Goal: Task Accomplishment & Management: Use online tool/utility

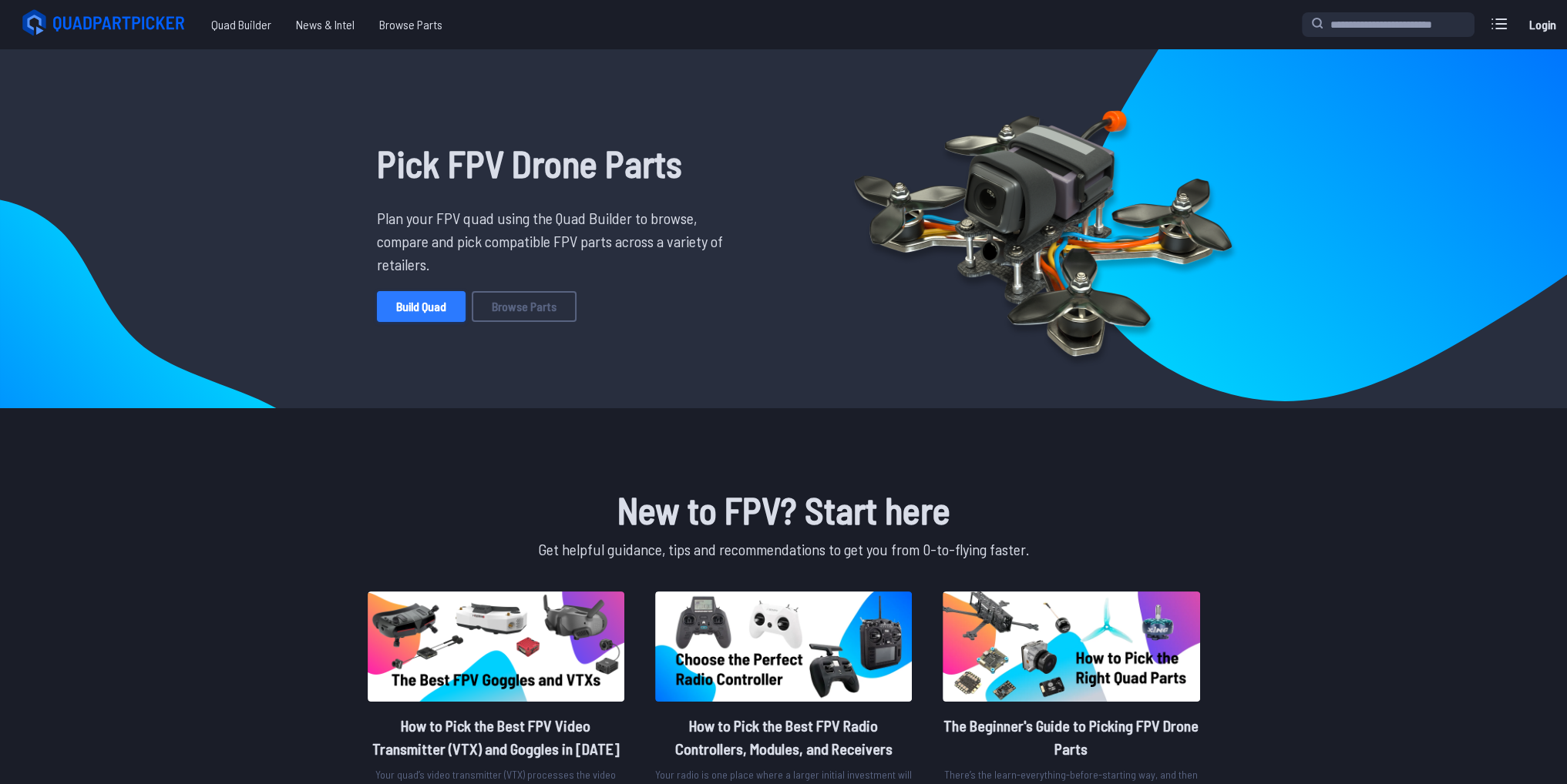
click at [423, 312] on link "Build Quad" at bounding box center [420, 307] width 89 height 30
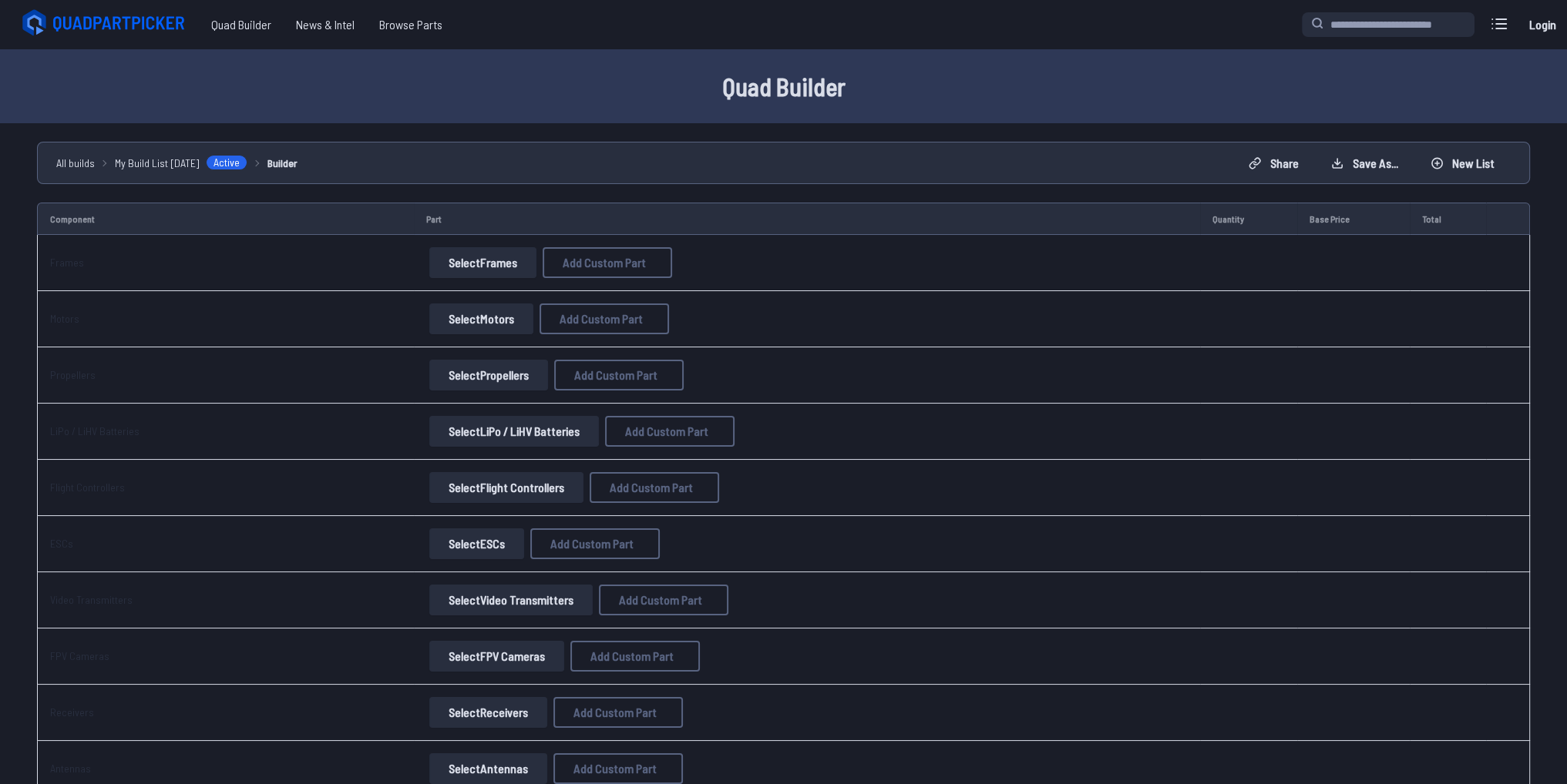
click at [467, 275] on button "Select Frames" at bounding box center [482, 263] width 107 height 30
click at [514, 262] on button "Select Frames" at bounding box center [482, 263] width 107 height 30
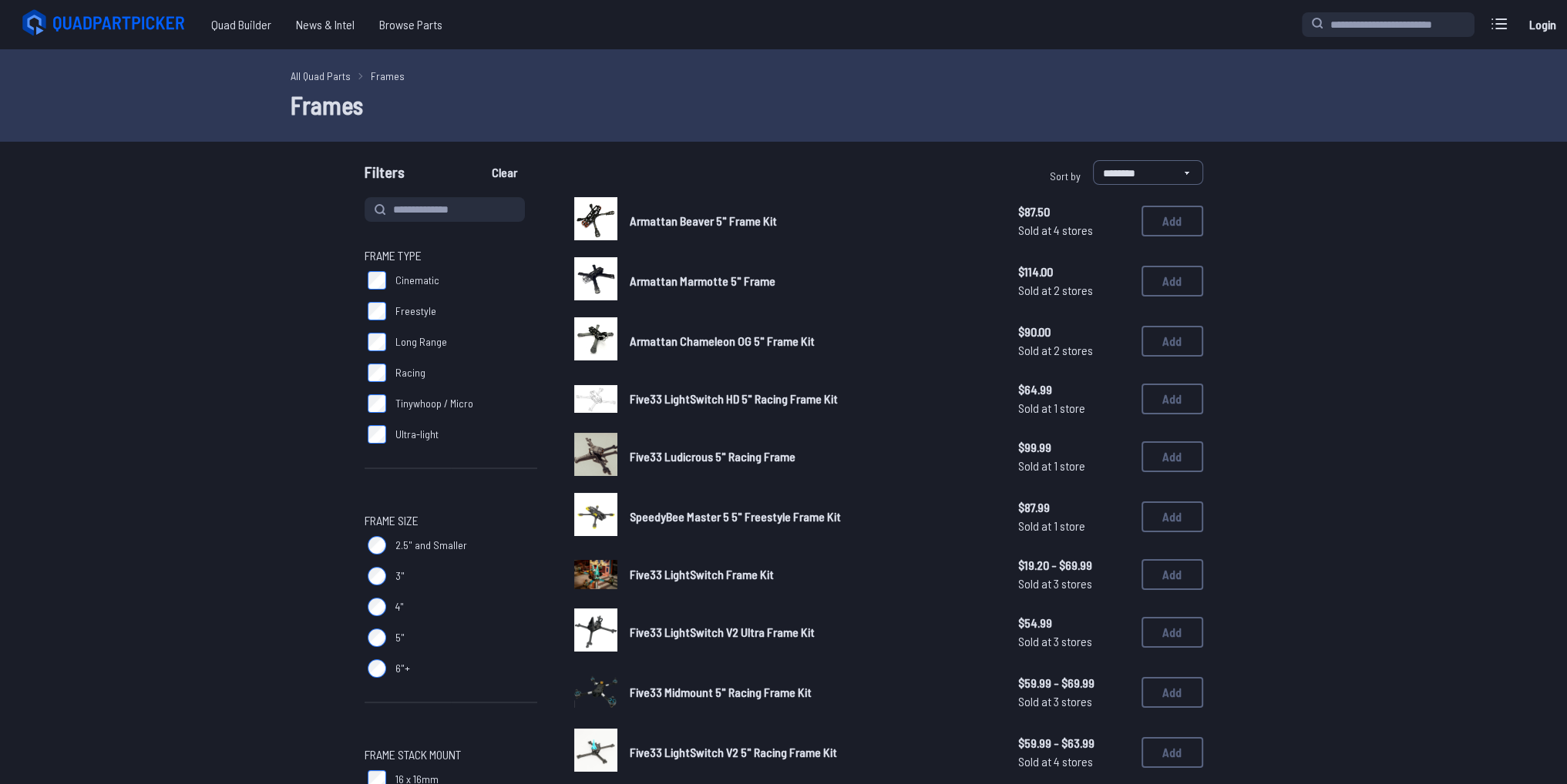
click at [386, 309] on label "Freestyle" at bounding box center [450, 311] width 173 height 30
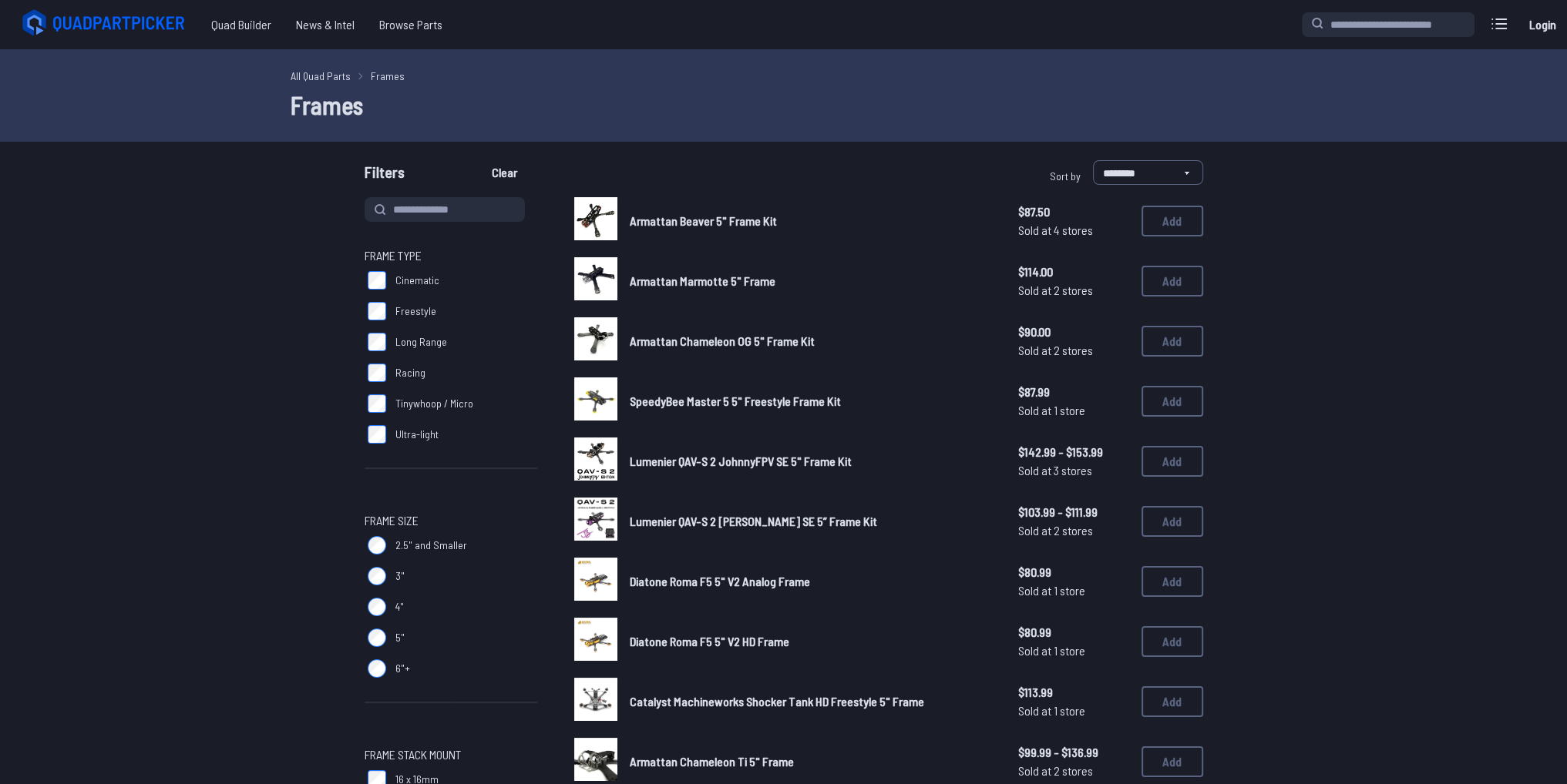
click at [598, 219] on img at bounding box center [595, 218] width 43 height 43
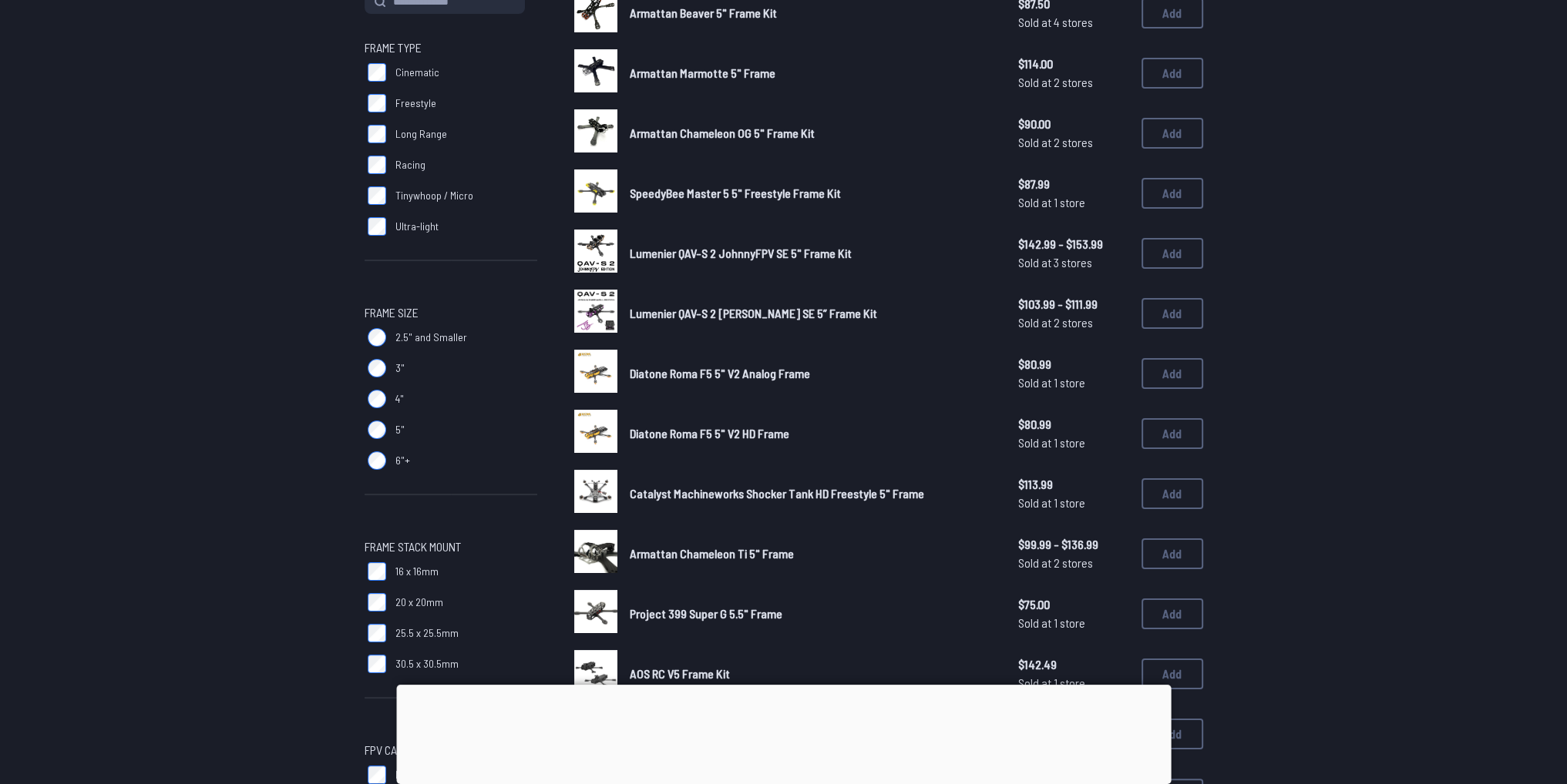
scroll to position [231, 0]
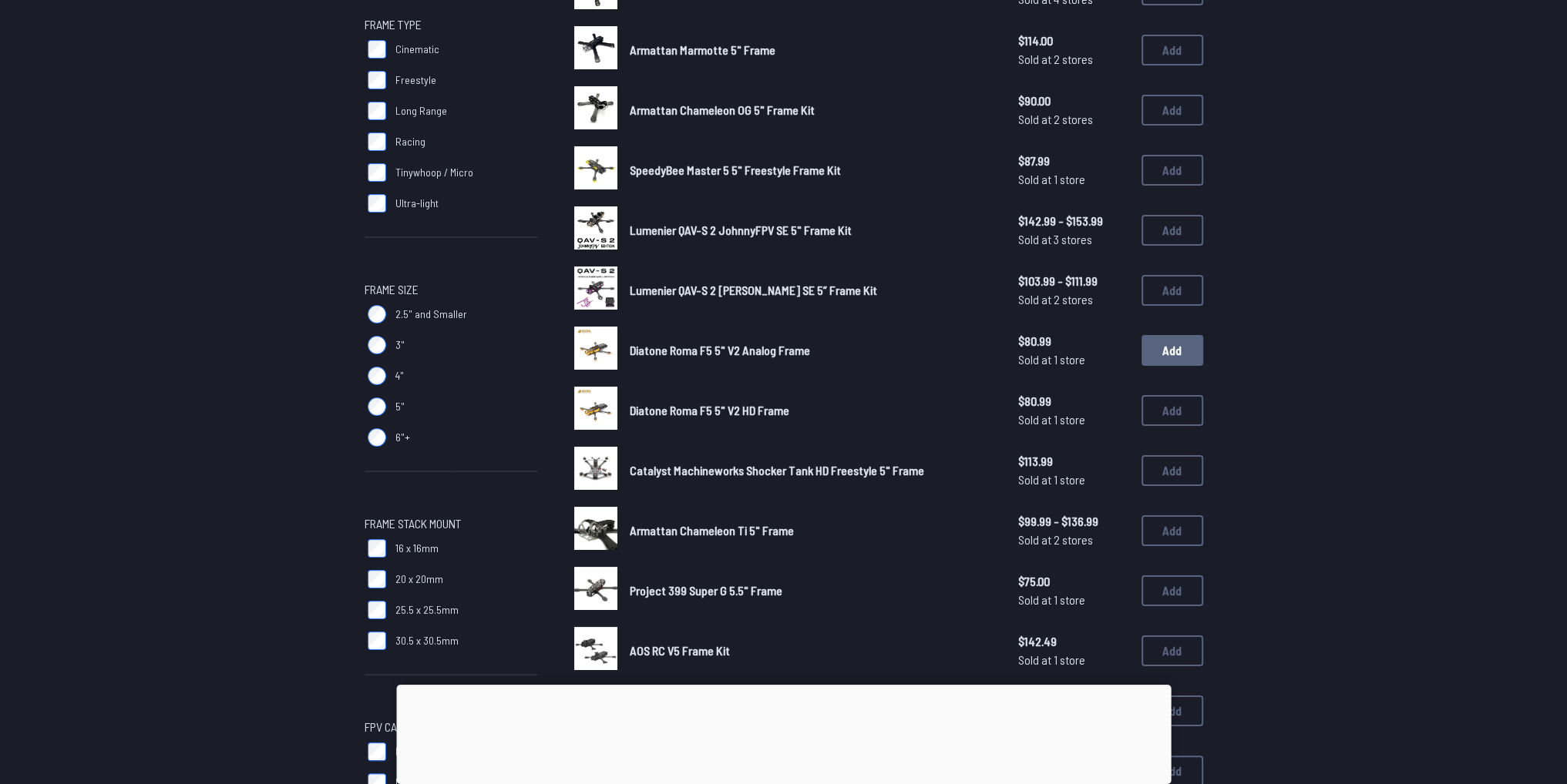
click at [1163, 352] on button "Add" at bounding box center [1171, 351] width 62 height 30
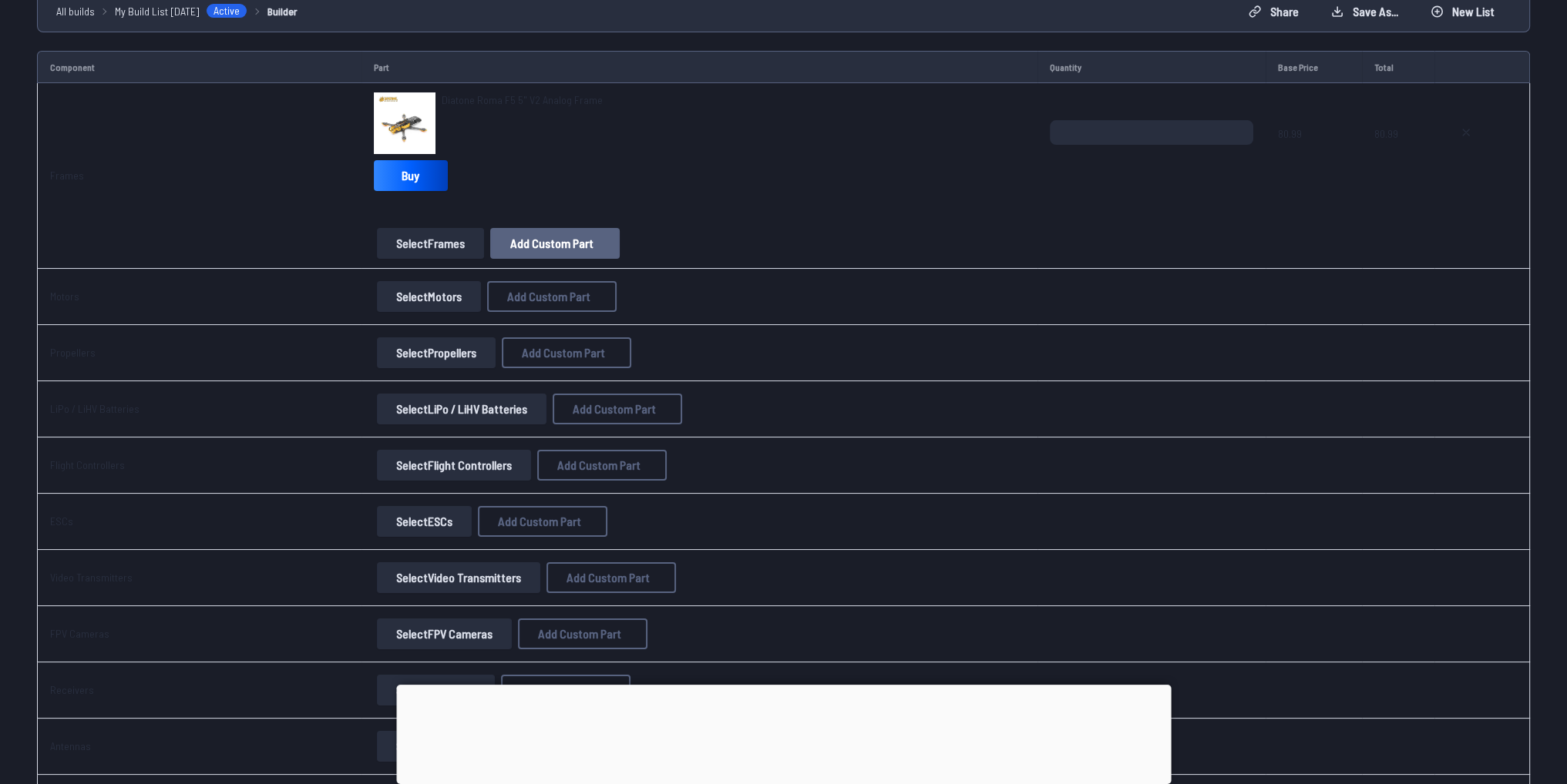
scroll to position [154, 0]
click at [408, 294] on button "Select Motors" at bounding box center [428, 294] width 104 height 30
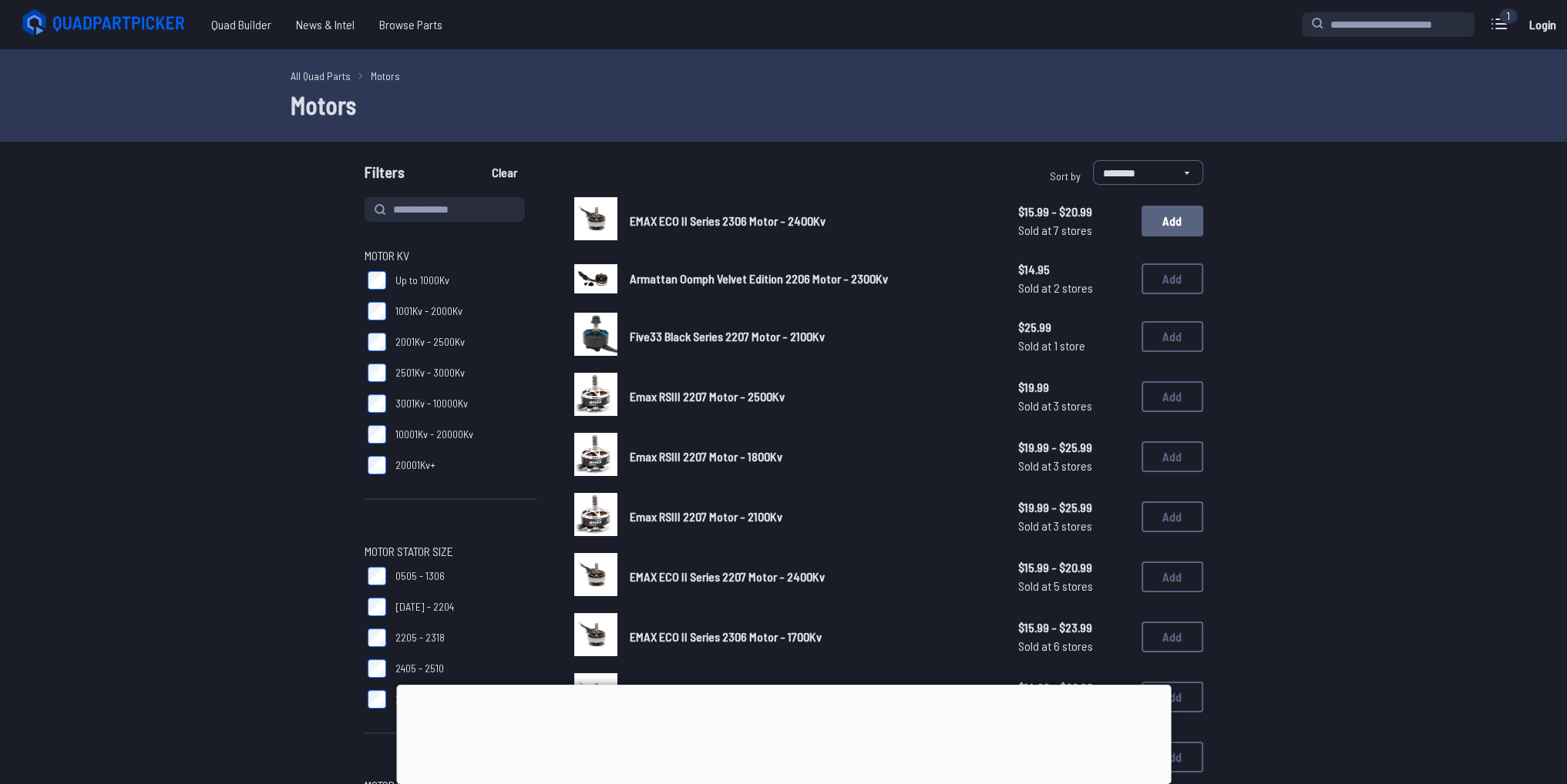
click at [1169, 229] on button "Add" at bounding box center [1171, 221] width 62 height 30
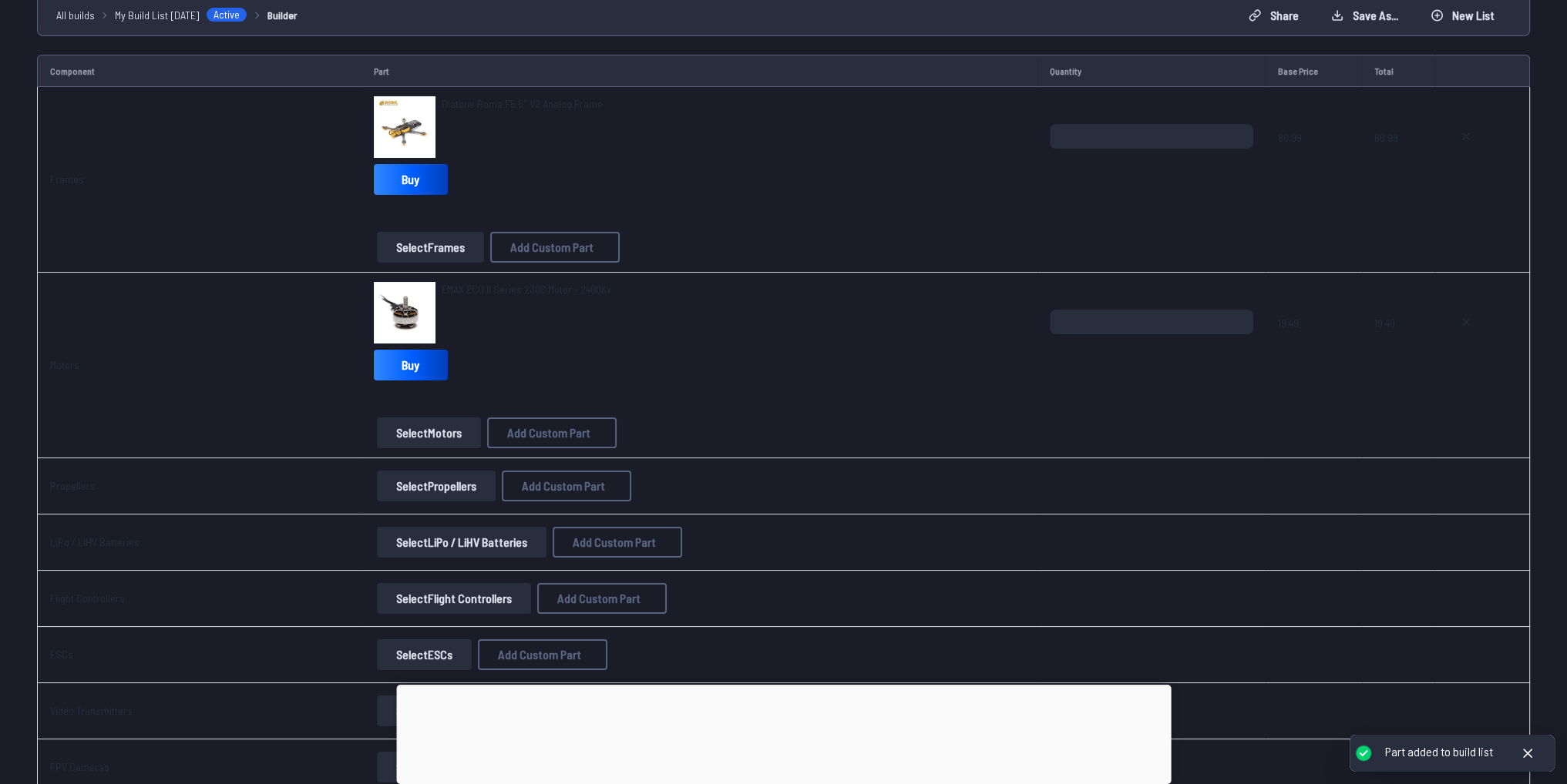
scroll to position [154, 0]
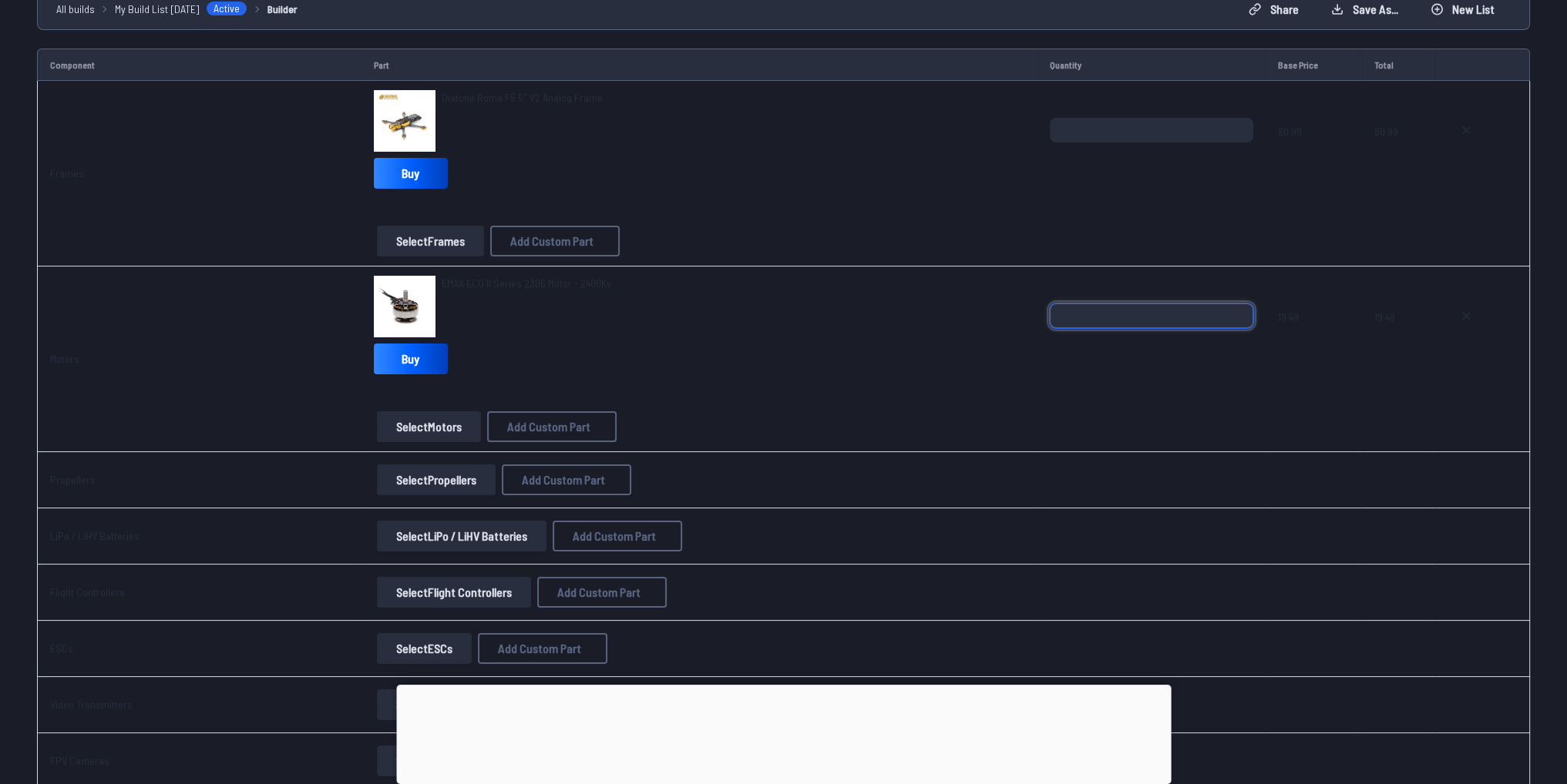
click at [1236, 309] on input "*" at bounding box center [1150, 316] width 203 height 25
type input "*"
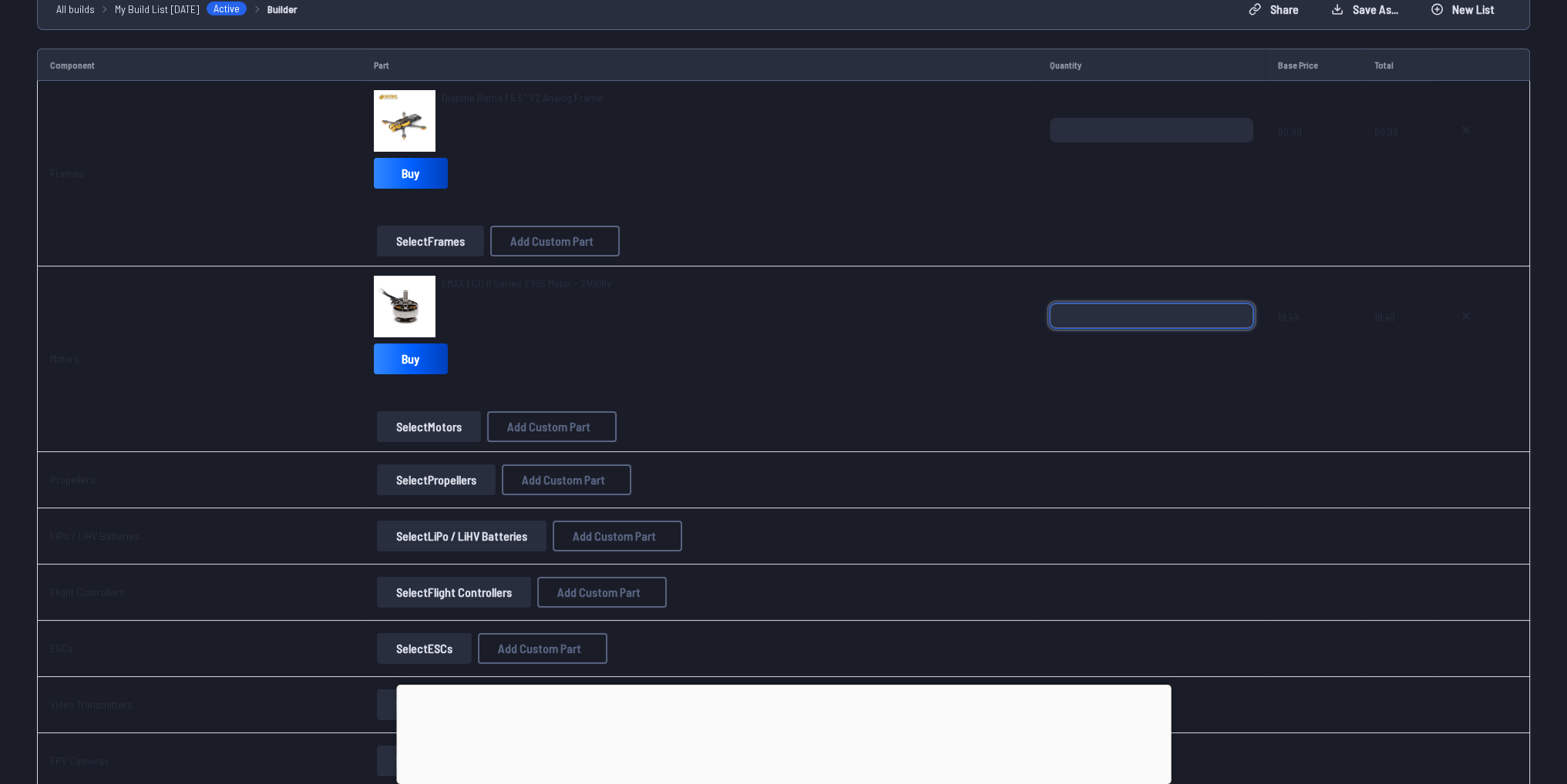
click at [1239, 321] on input "*" at bounding box center [1150, 316] width 203 height 25
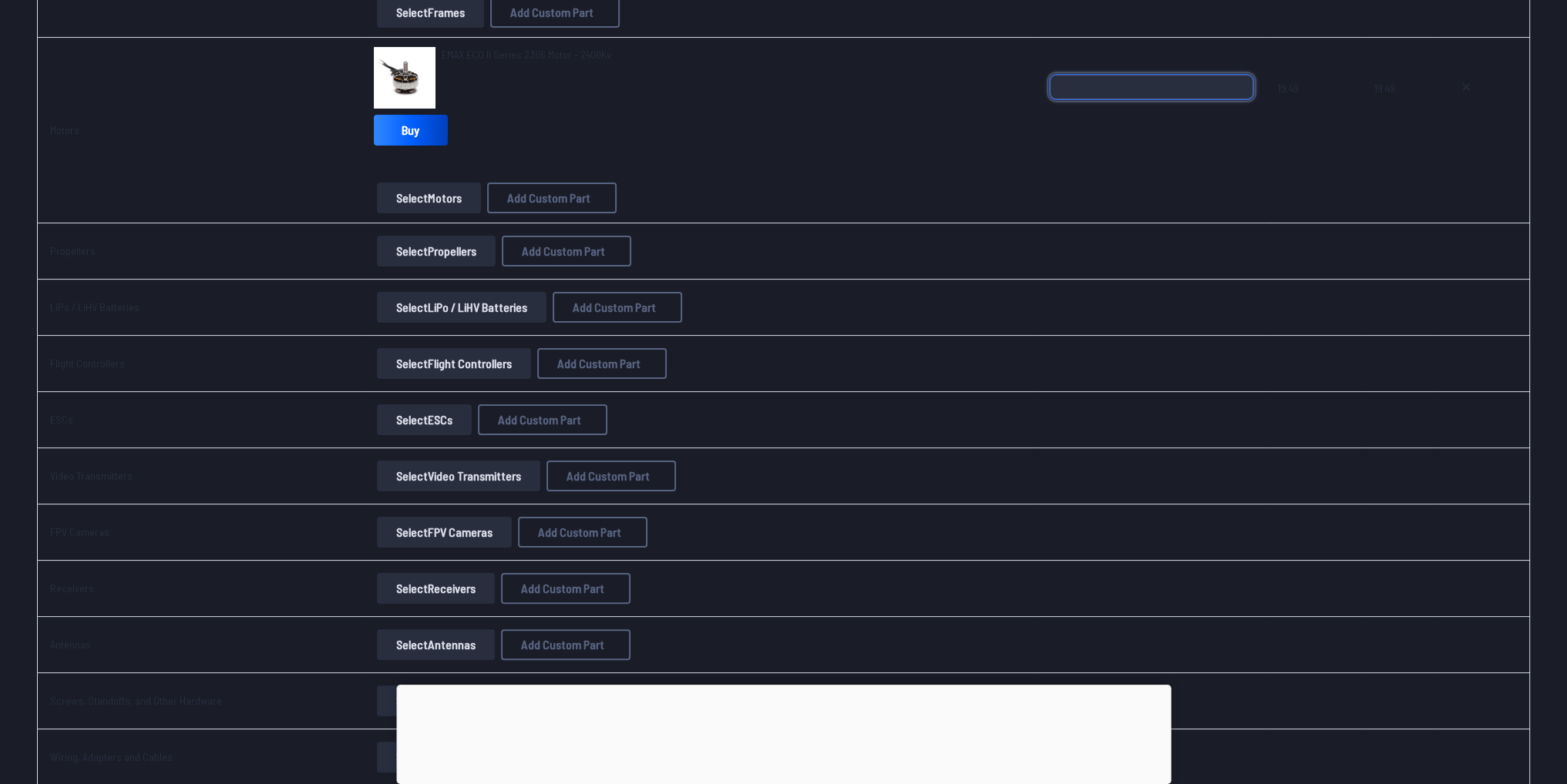
scroll to position [385, 0]
click at [430, 251] on button "Select Propellers" at bounding box center [436, 249] width 119 height 30
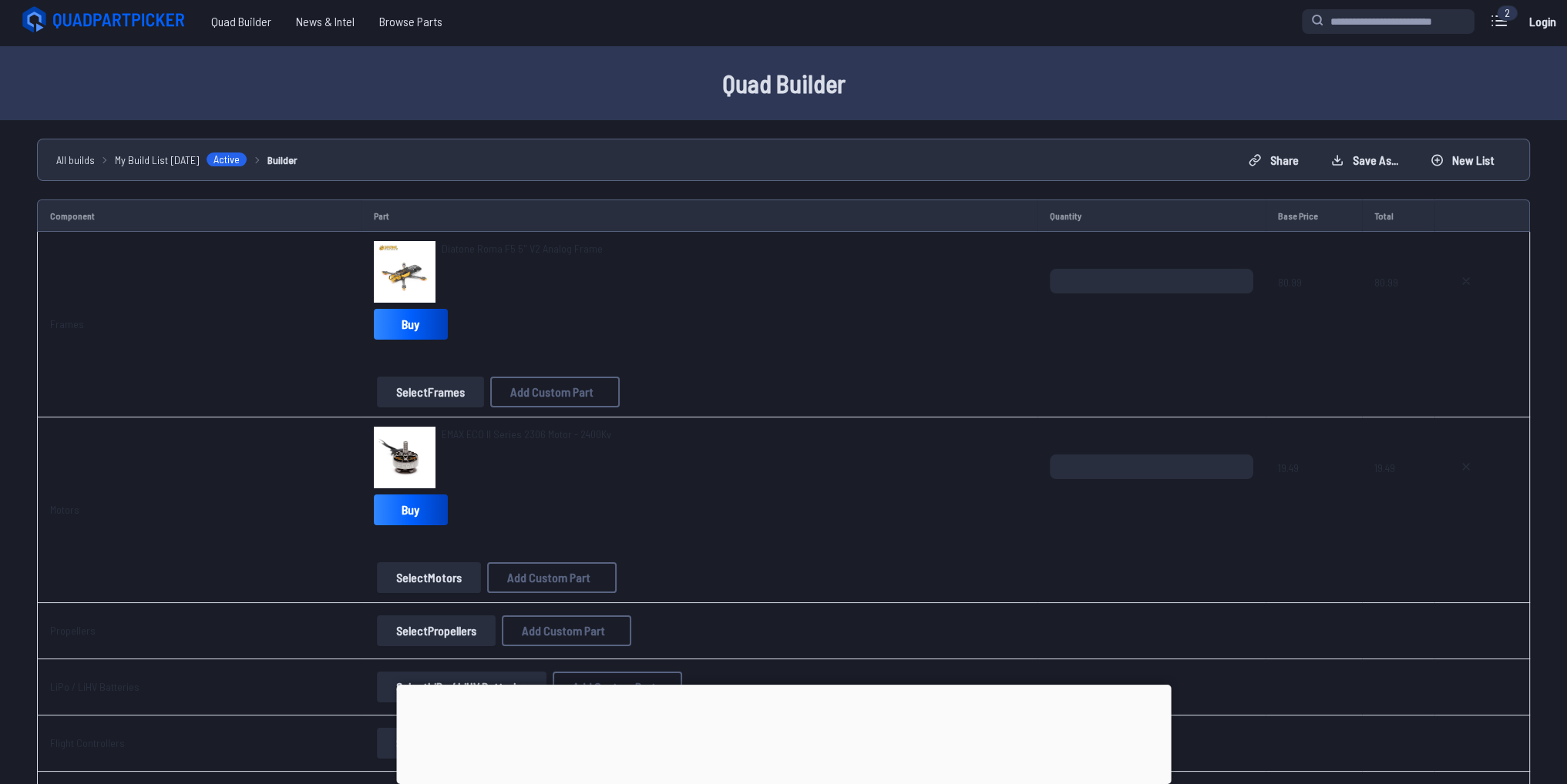
scroll to position [0, 0]
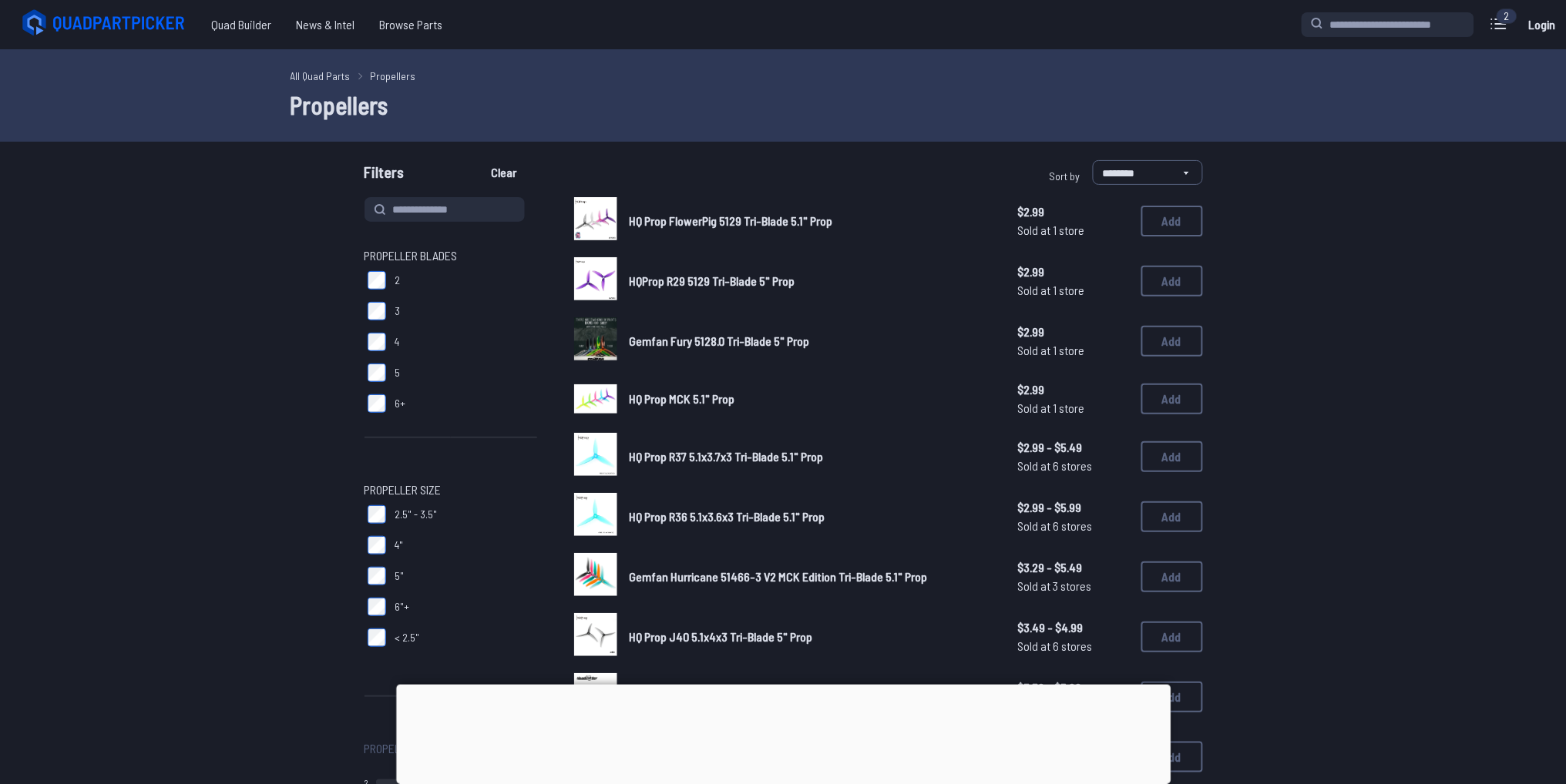
scroll to position [77, 0]
